Goal: Task Accomplishment & Management: Manage account settings

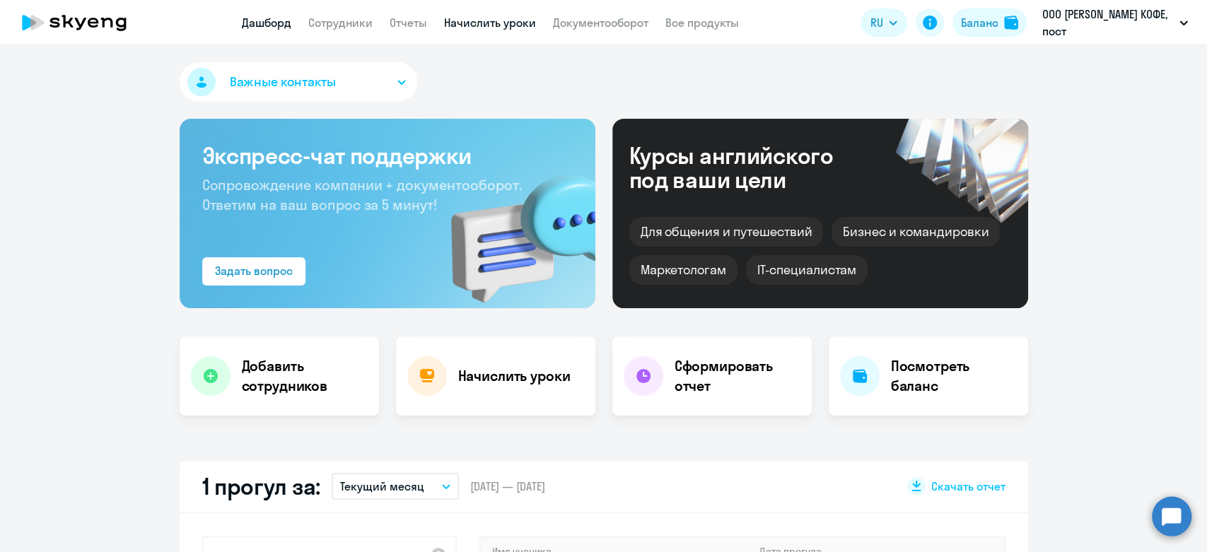
click at [481, 28] on link "Начислить уроки" at bounding box center [490, 23] width 92 height 14
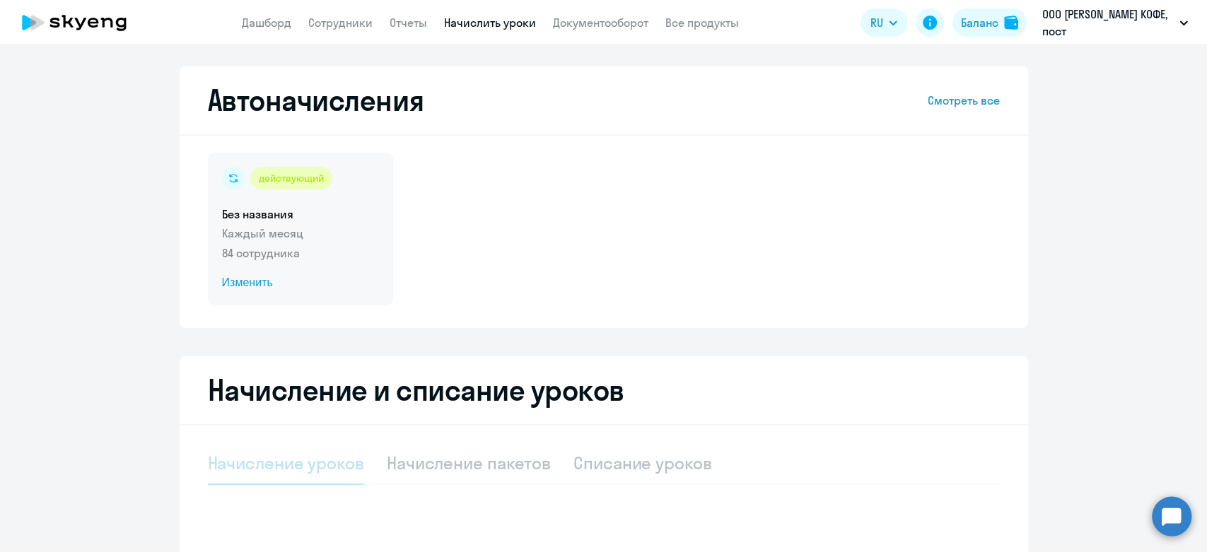
click at [344, 243] on div "действующий Без названия Каждый месяц 84 сотрудника Изменить" at bounding box center [300, 229] width 185 height 153
select select "10"
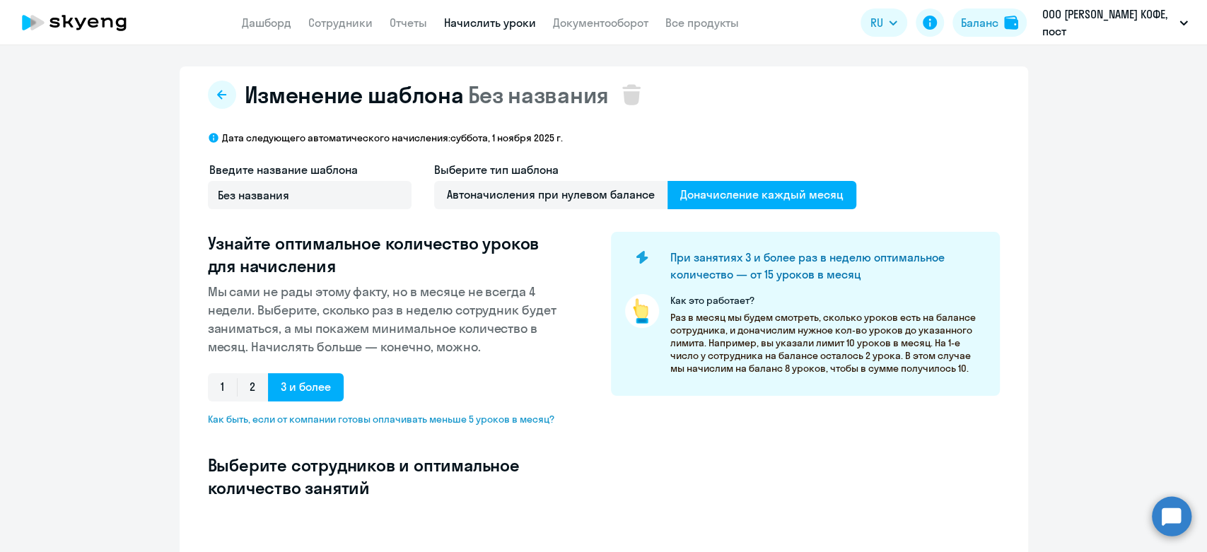
select select "10"
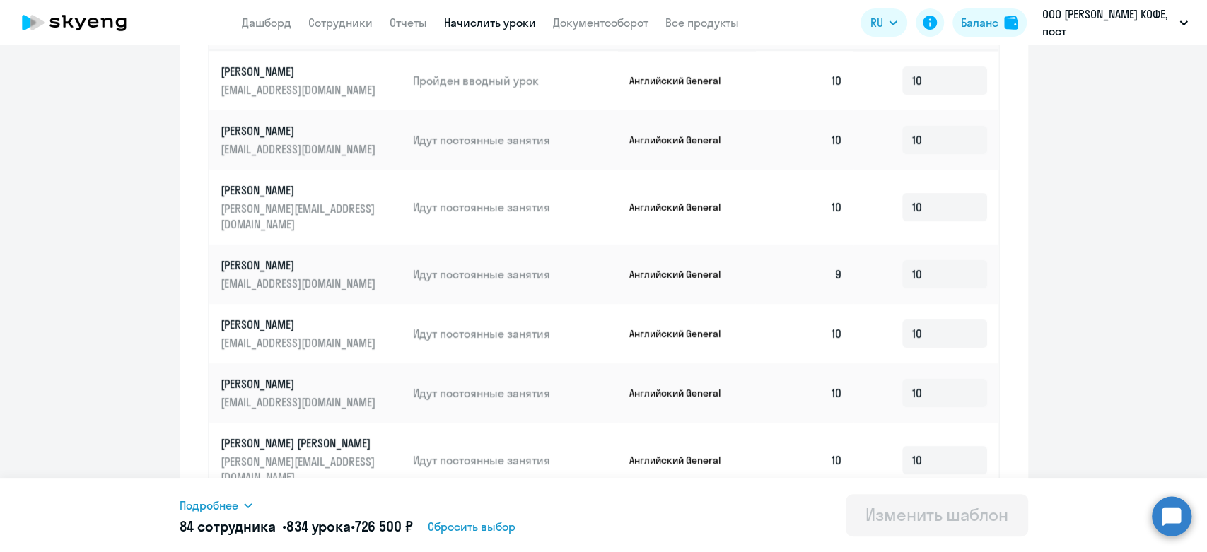
scroll to position [761, 0]
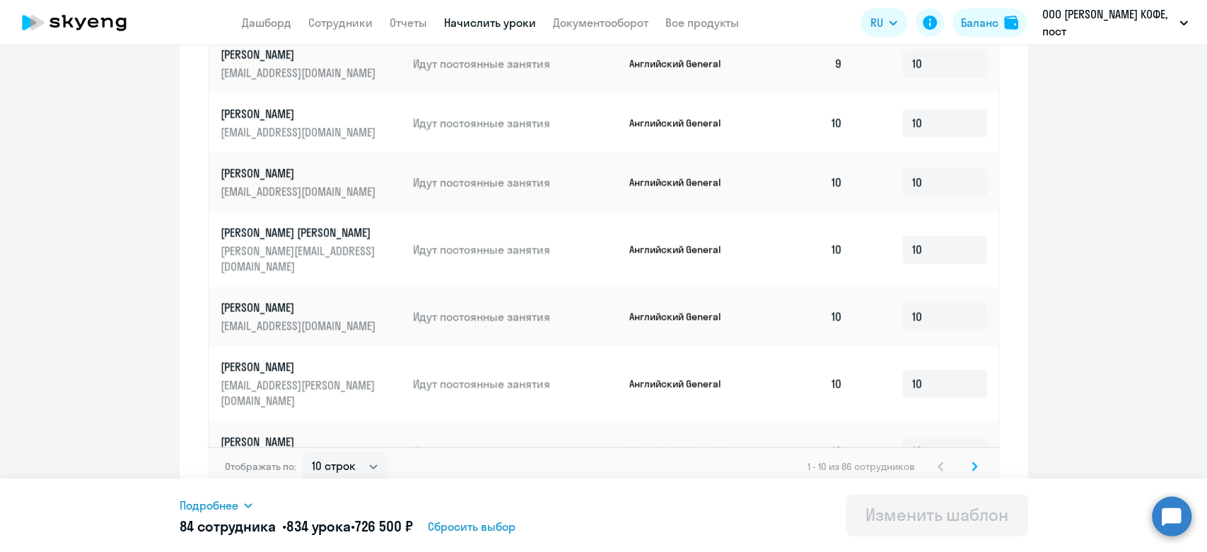
click at [975, 458] on svg-icon at bounding box center [974, 466] width 17 height 17
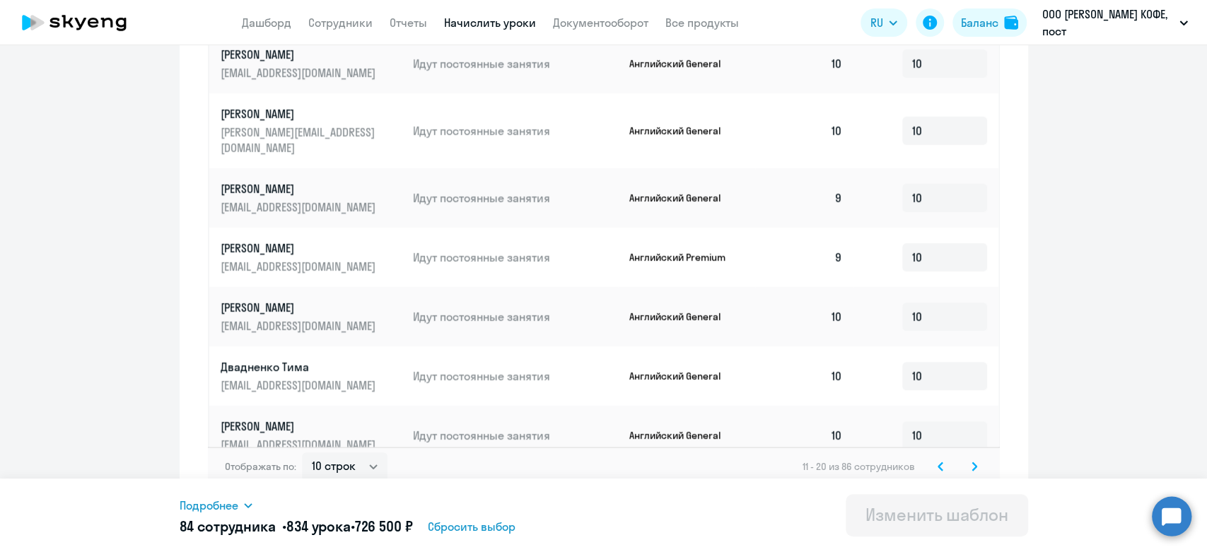
click at [972, 462] on icon at bounding box center [975, 467] width 6 height 10
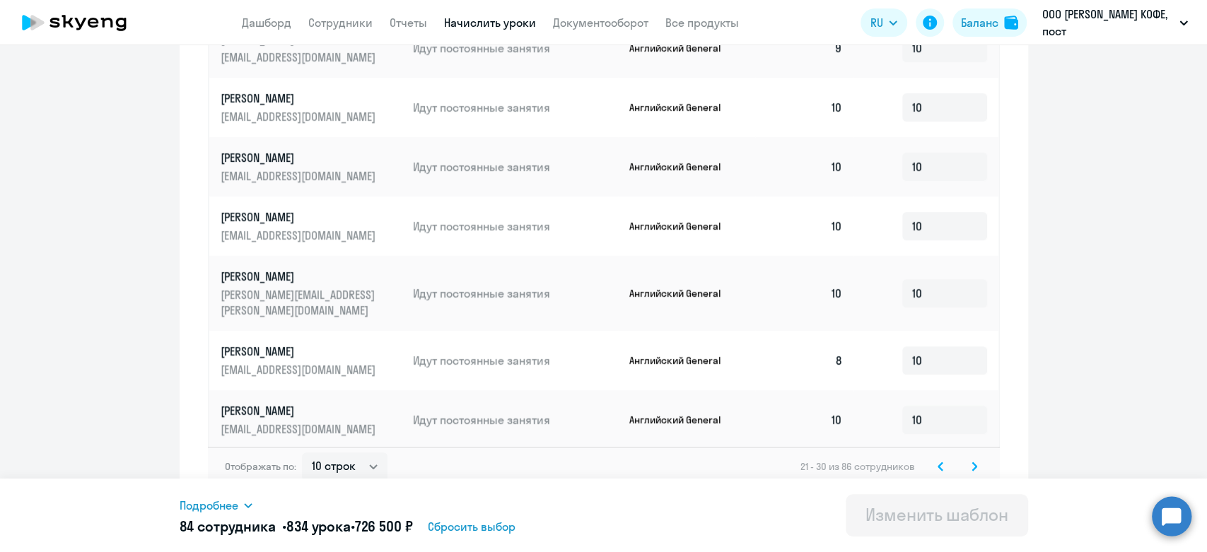
click at [972, 462] on icon at bounding box center [975, 467] width 6 height 10
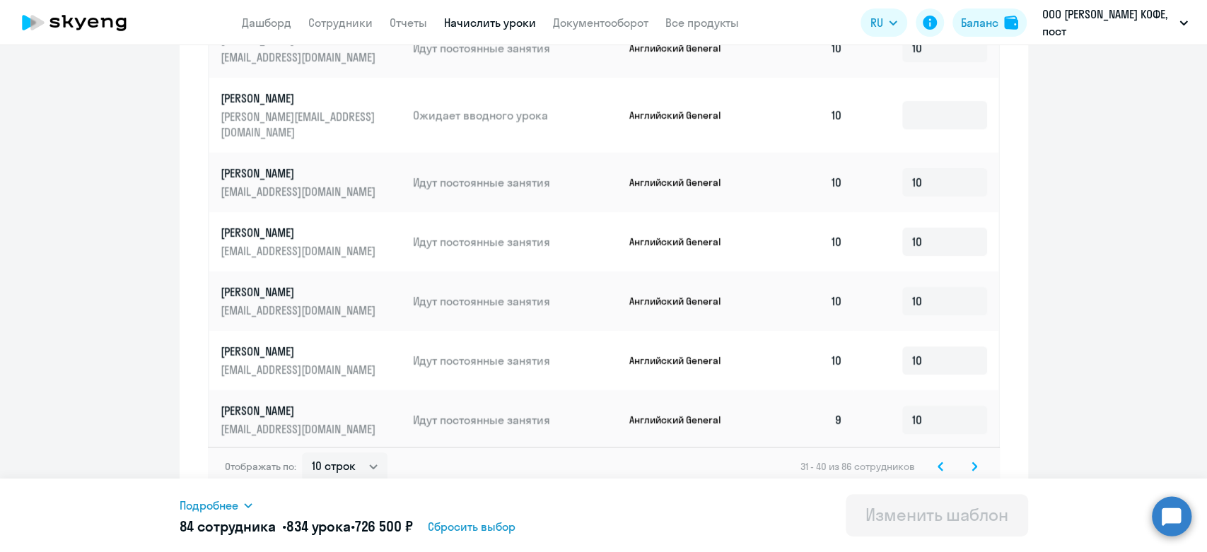
click at [972, 462] on icon at bounding box center [975, 467] width 6 height 10
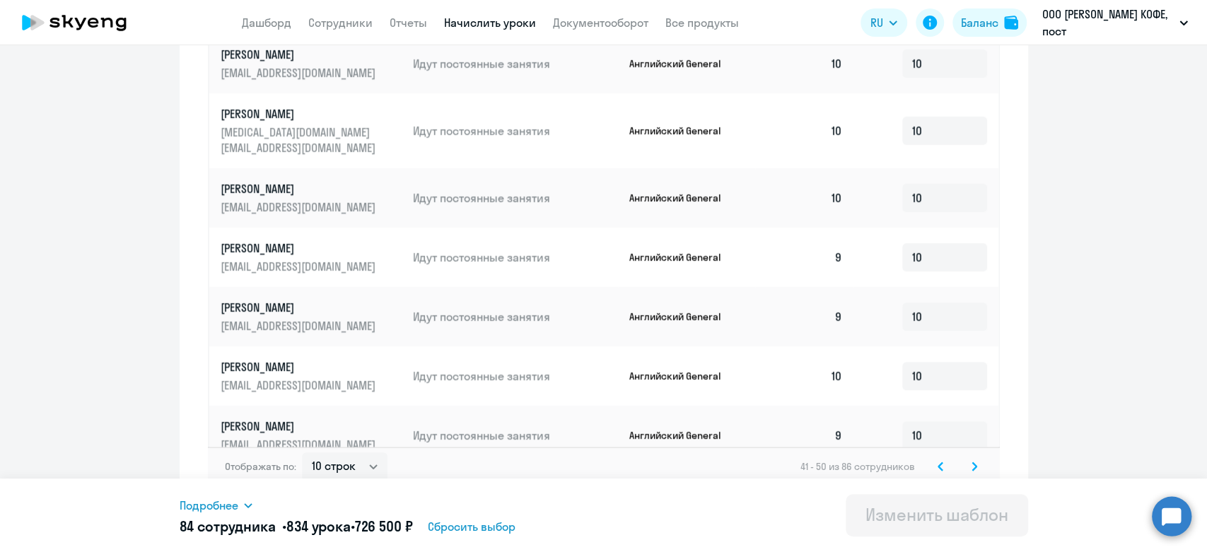
click at [938, 462] on icon at bounding box center [941, 467] width 6 height 10
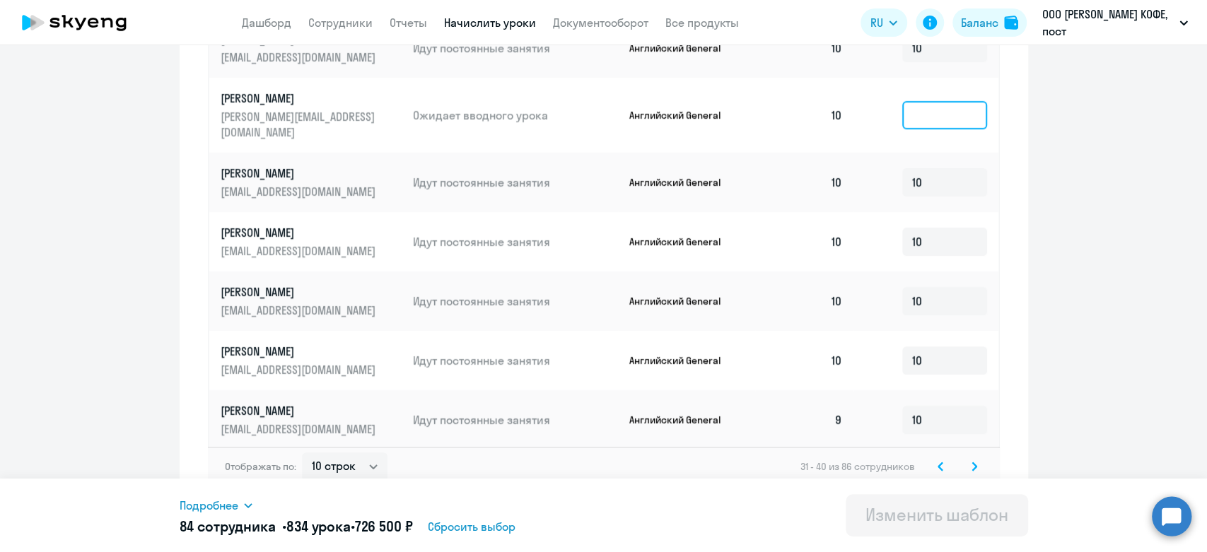
click at [951, 113] on input at bounding box center [945, 115] width 85 height 28
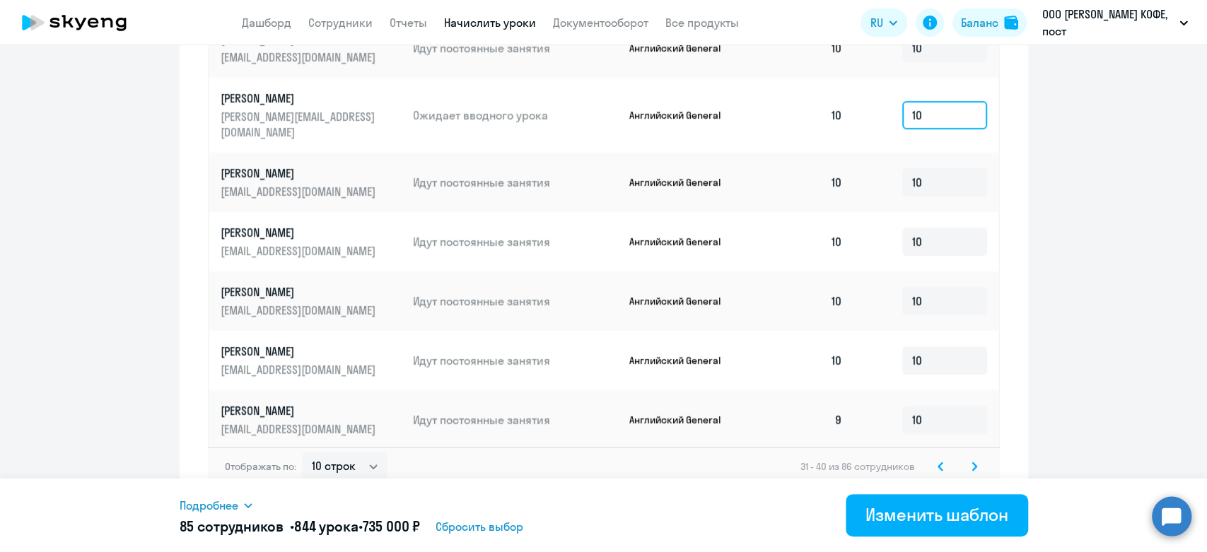
type input "10"
click at [968, 458] on svg-icon at bounding box center [974, 466] width 17 height 17
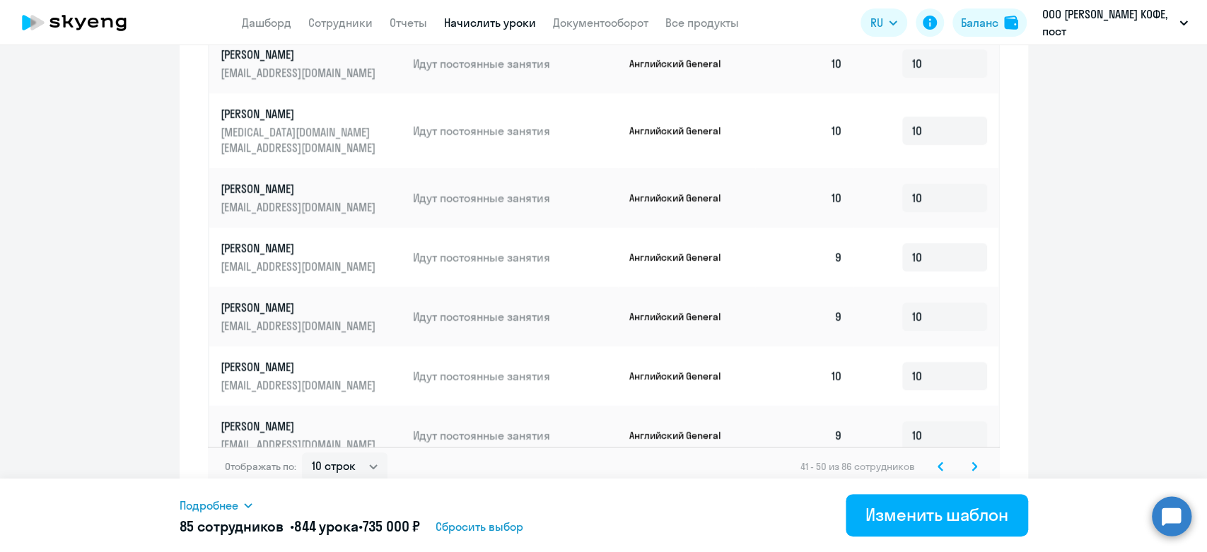
click at [953, 458] on div "41 - 50 из 86 сотрудников" at bounding box center [892, 466] width 182 height 17
click at [972, 462] on icon at bounding box center [975, 467] width 6 height 10
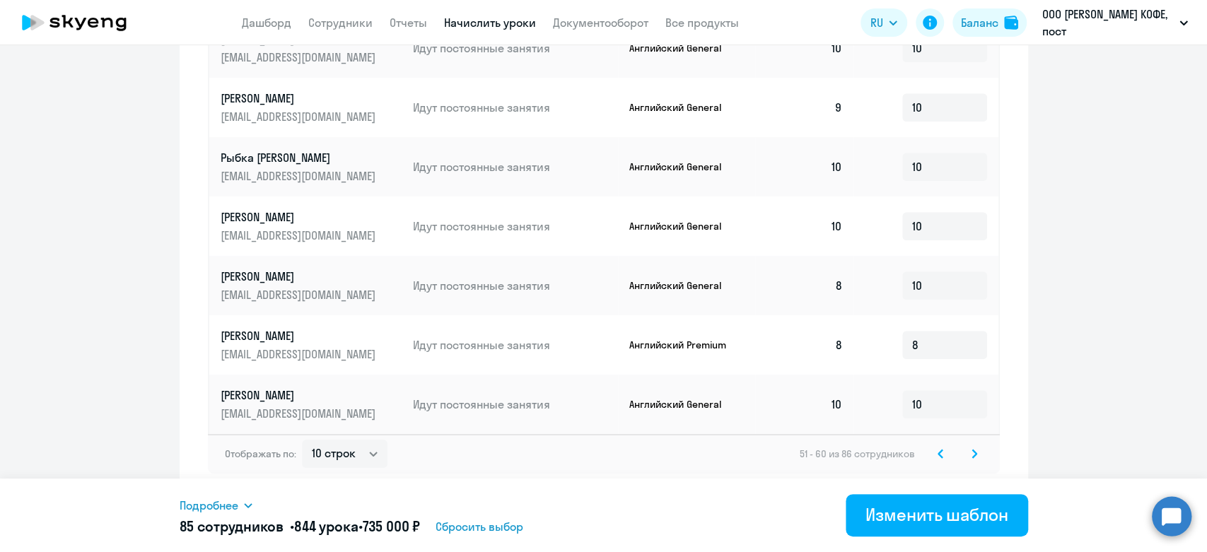
click at [972, 451] on icon at bounding box center [975, 454] width 6 height 10
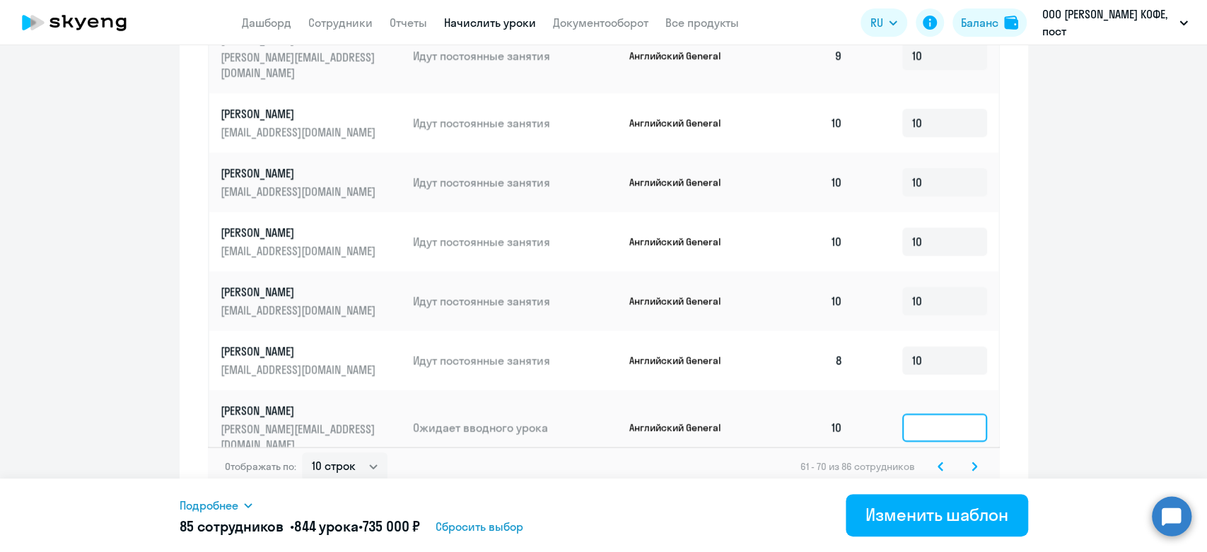
click at [913, 414] on input at bounding box center [945, 428] width 85 height 28
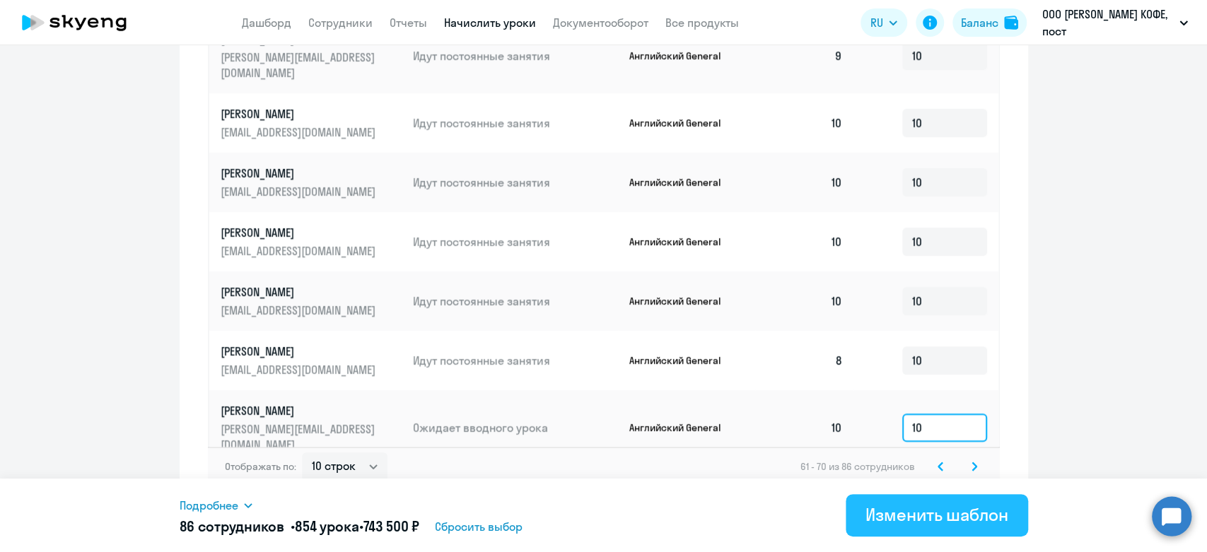
type input "10"
click at [898, 516] on div "Изменить шаблон" at bounding box center [937, 515] width 143 height 23
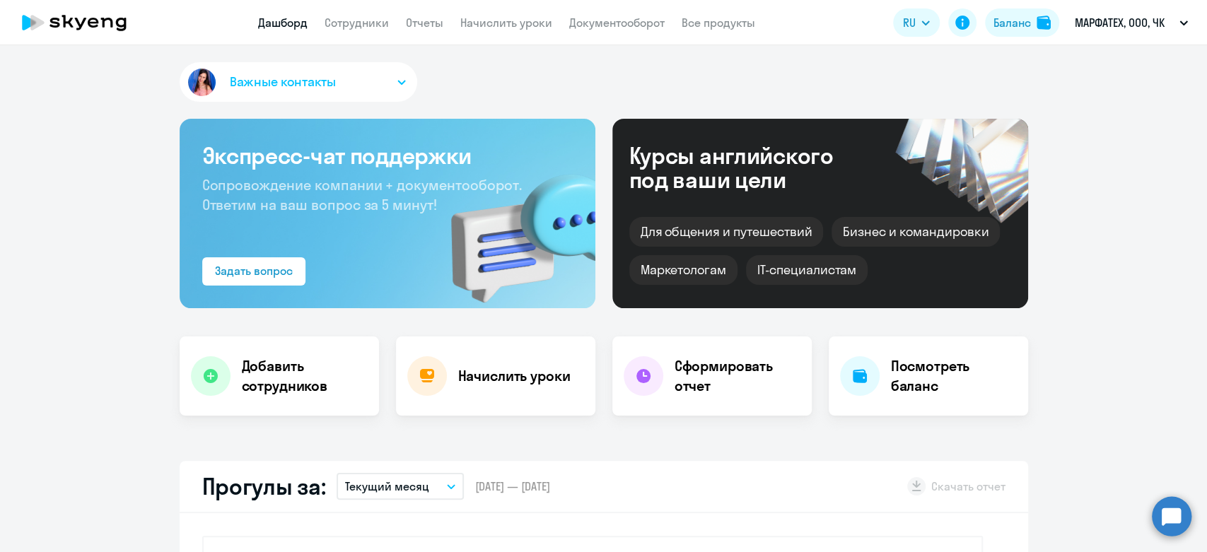
click at [333, 33] on app-header "Дашборд Сотрудники Отчеты Начислить уроки Документооборот Все продукты Дашборд …" at bounding box center [603, 22] width 1207 height 45
click at [340, 21] on link "Сотрудники" at bounding box center [357, 23] width 64 height 14
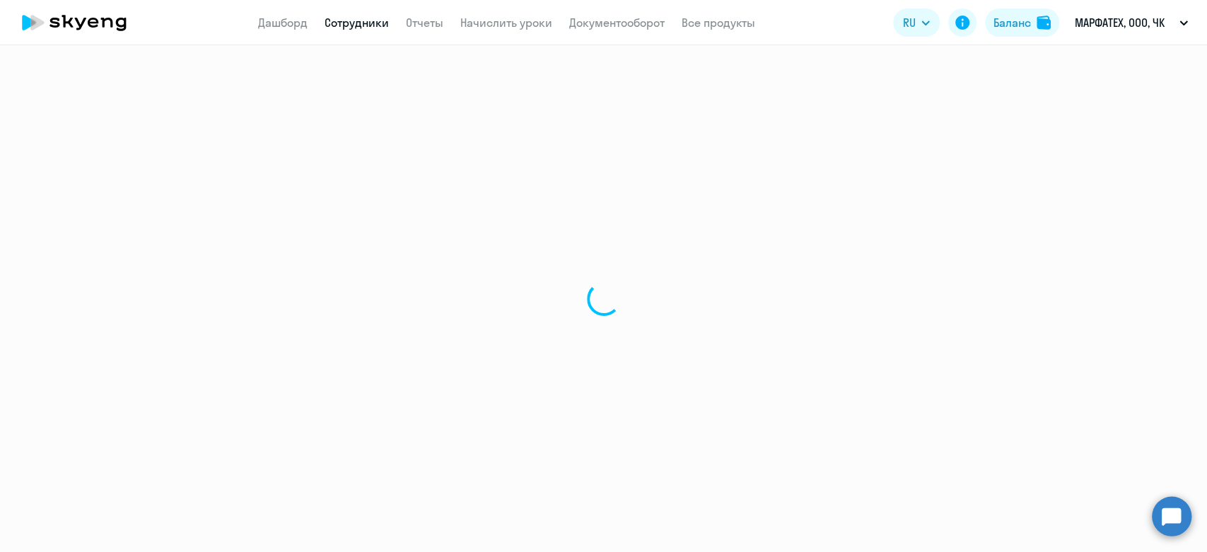
select select "30"
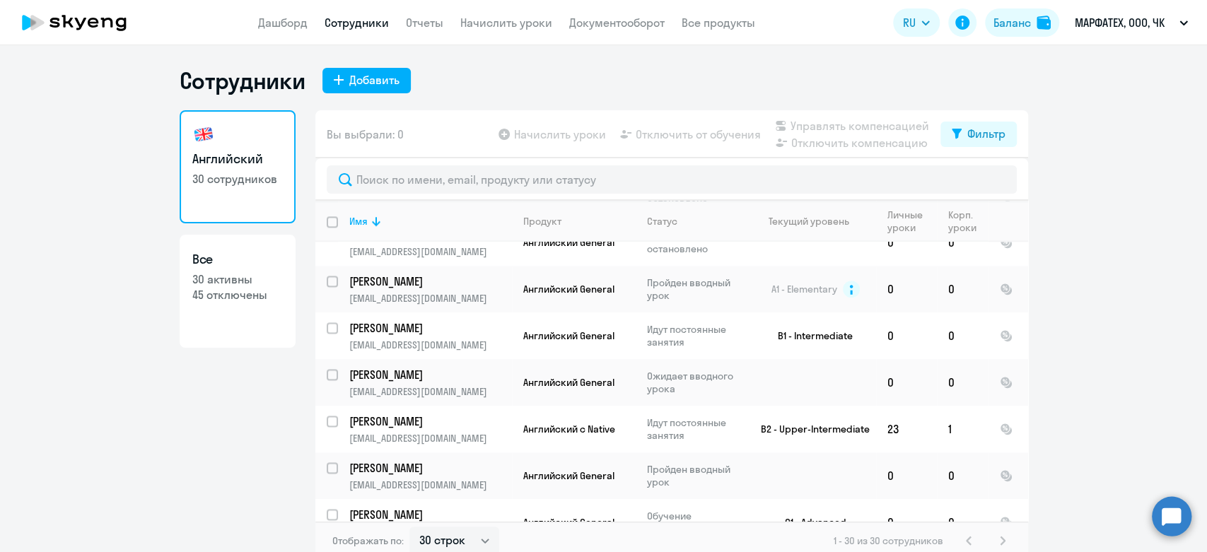
scroll to position [1185, 0]
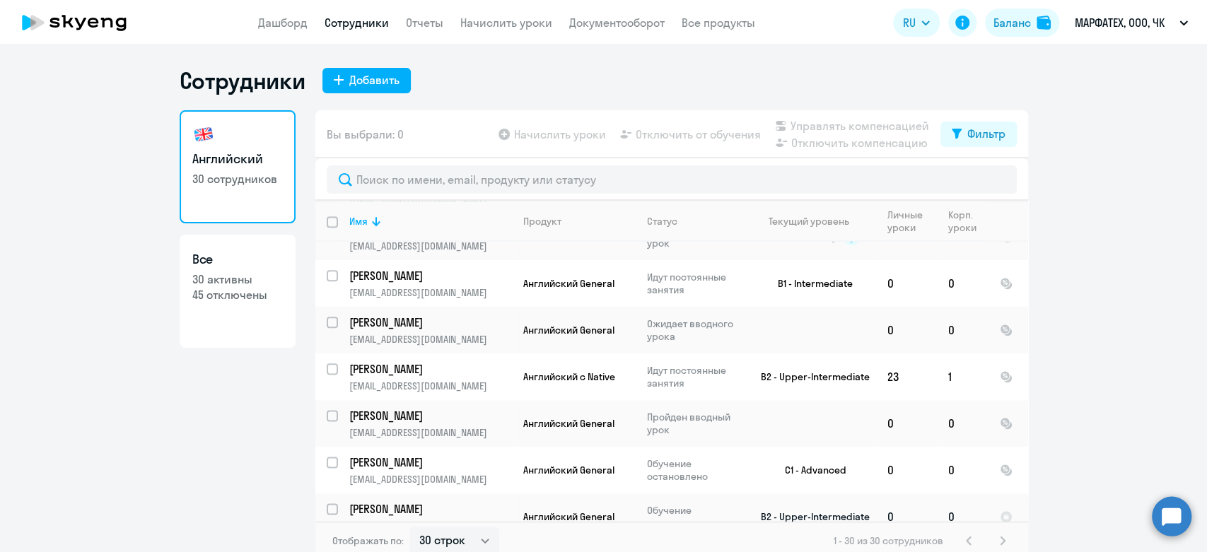
click at [327, 504] on input "select row 16034818" at bounding box center [341, 518] width 28 height 28
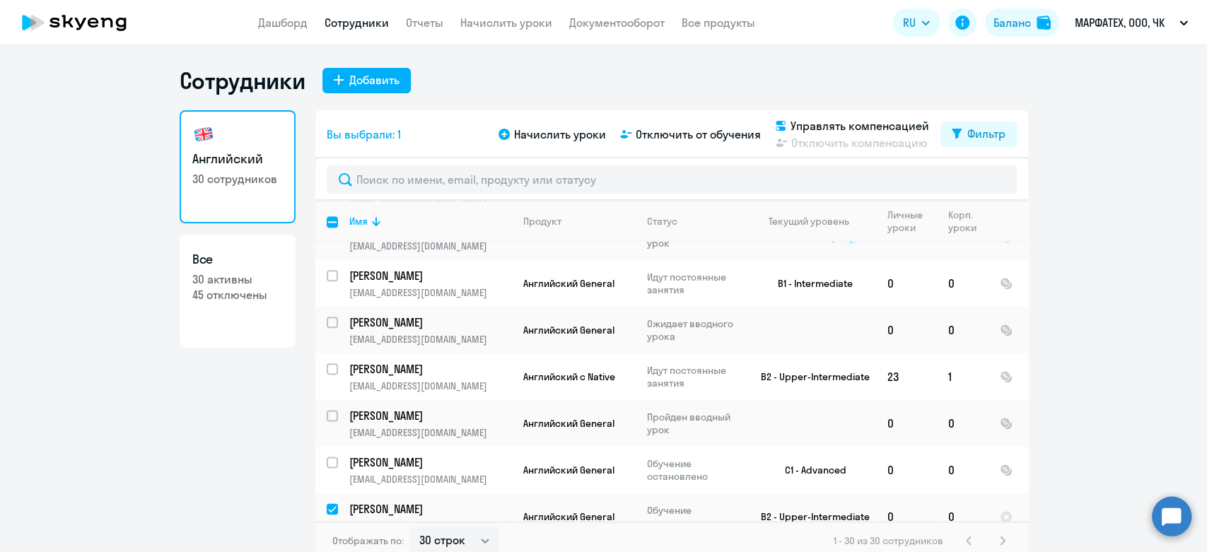
click at [1161, 308] on ng-component "Сотрудники Добавить Английский 30 сотрудников Все 30 активны 45 отключены Вы вы…" at bounding box center [603, 313] width 1207 height 494
click at [319, 492] on div at bounding box center [333, 509] width 34 height 34
checkbox input "false"
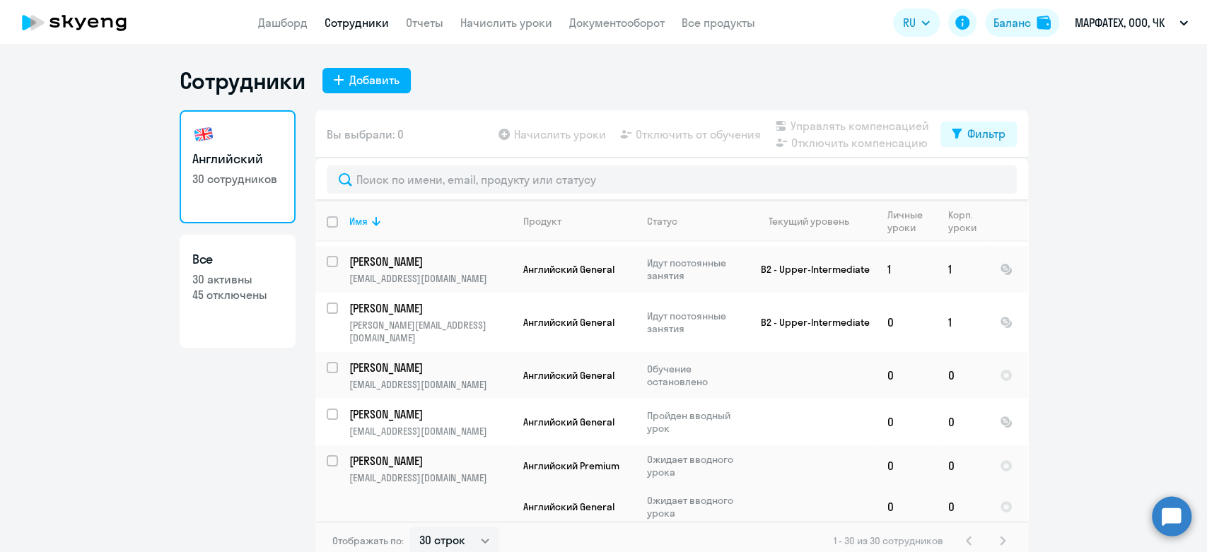
scroll to position [0, 0]
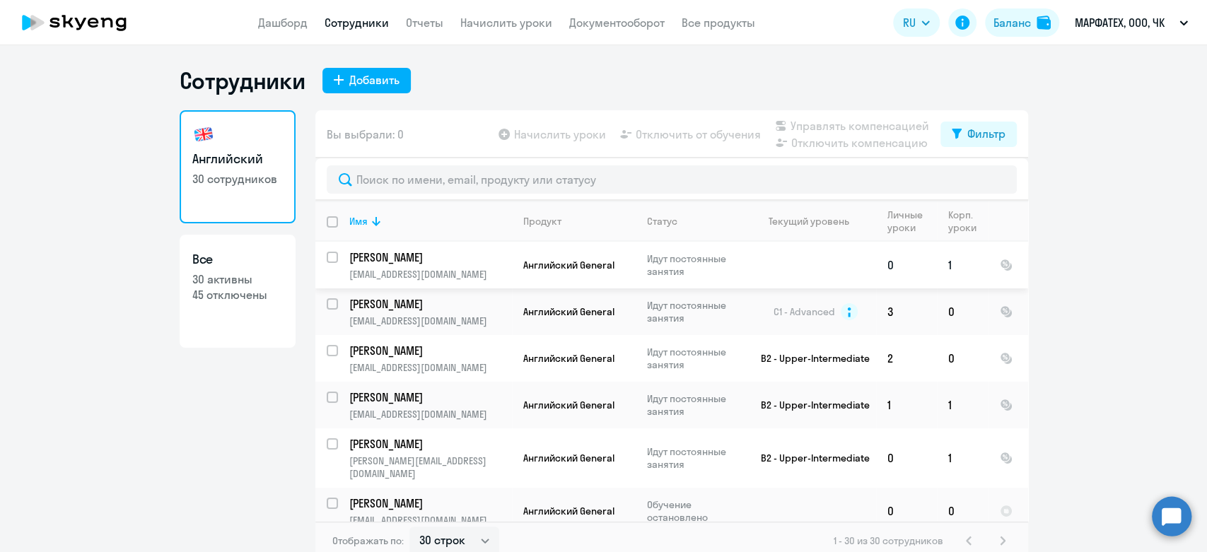
click at [331, 255] on input "select row 2458014" at bounding box center [341, 266] width 28 height 28
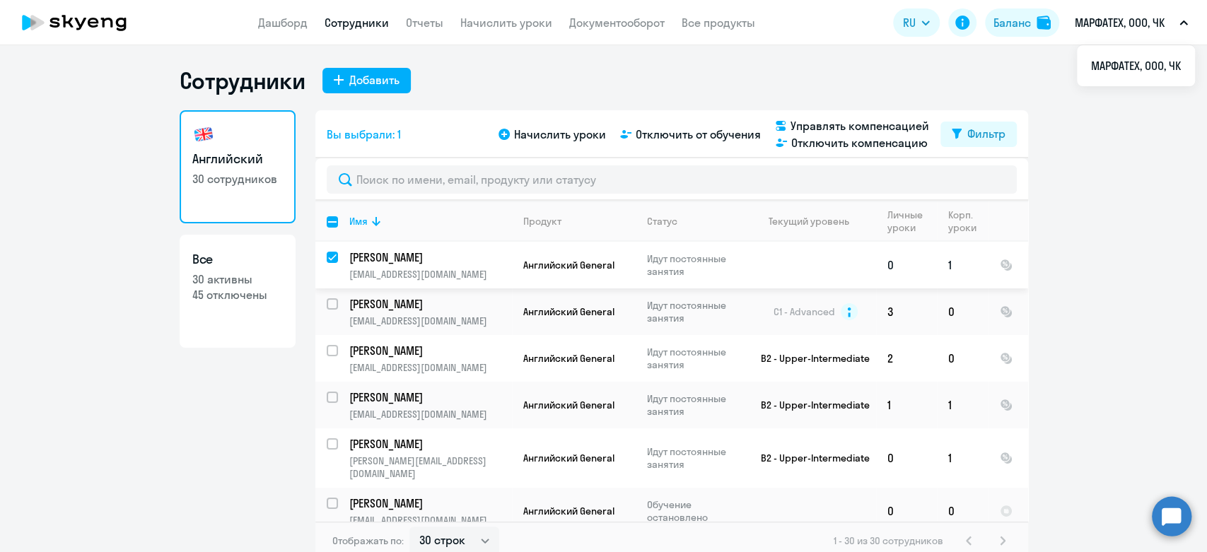
click at [327, 263] on input "deselect row 2458014" at bounding box center [341, 266] width 28 height 28
checkbox input "false"
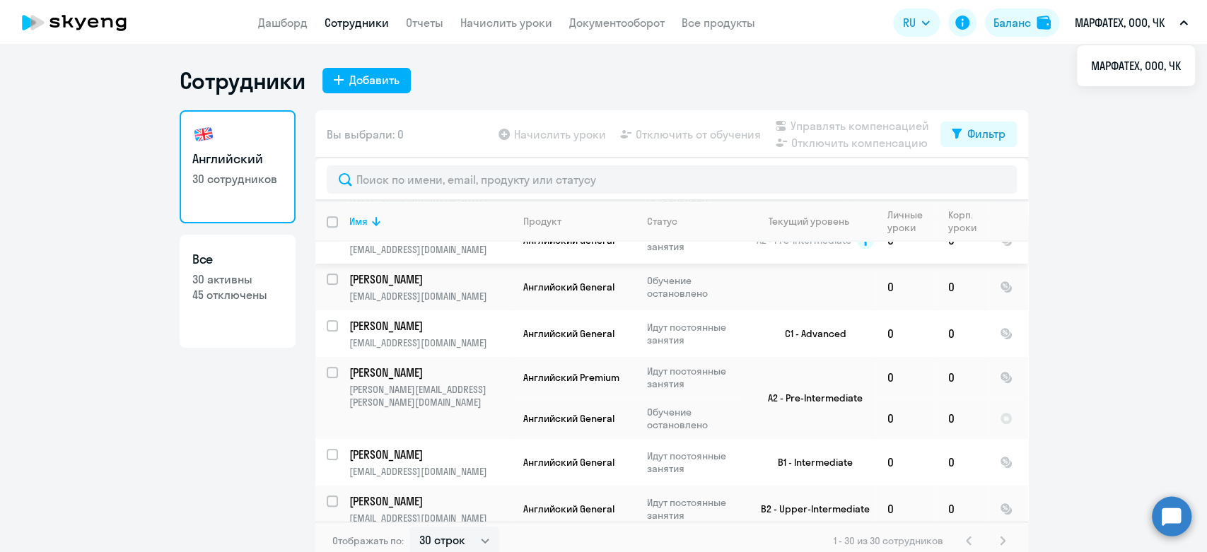
scroll to position [786, 0]
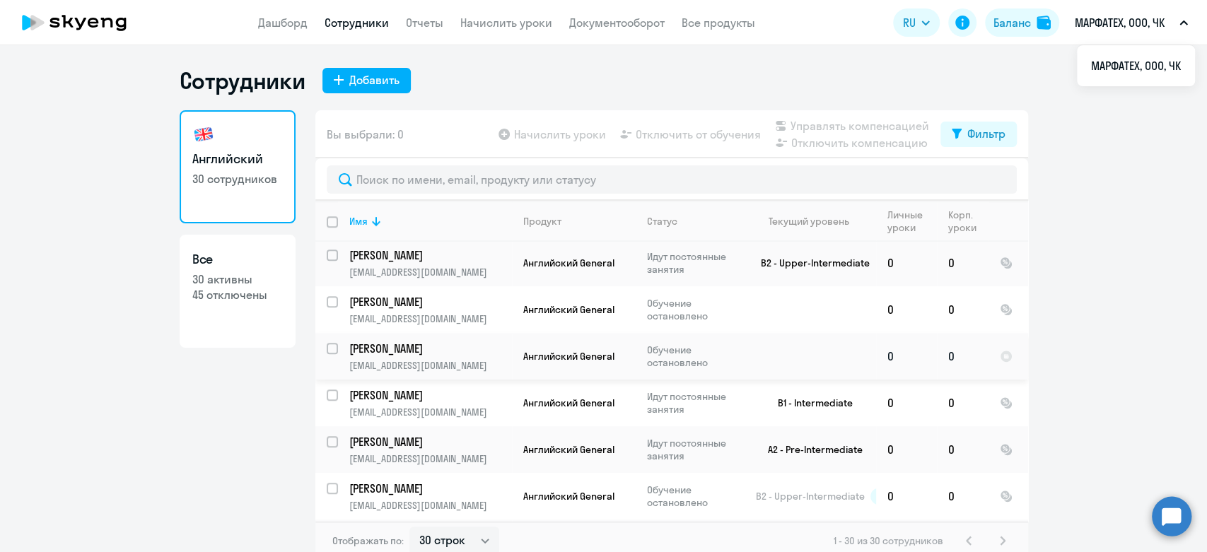
click at [329, 343] on input "select row 42761565" at bounding box center [341, 357] width 28 height 28
checkbox input "true"
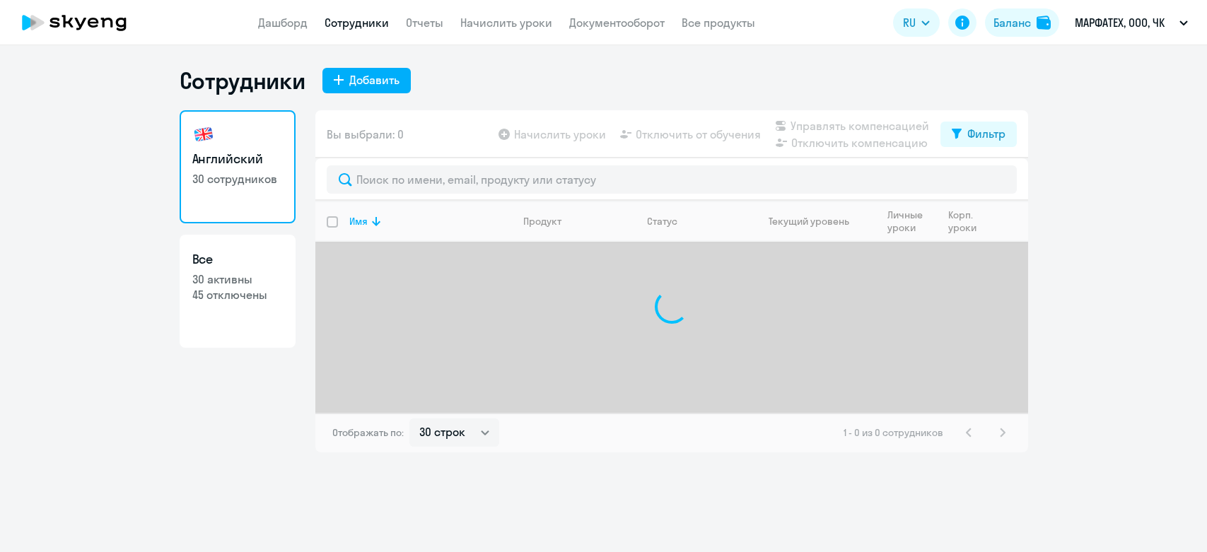
select select "30"
